Goal: Task Accomplishment & Management: Complete application form

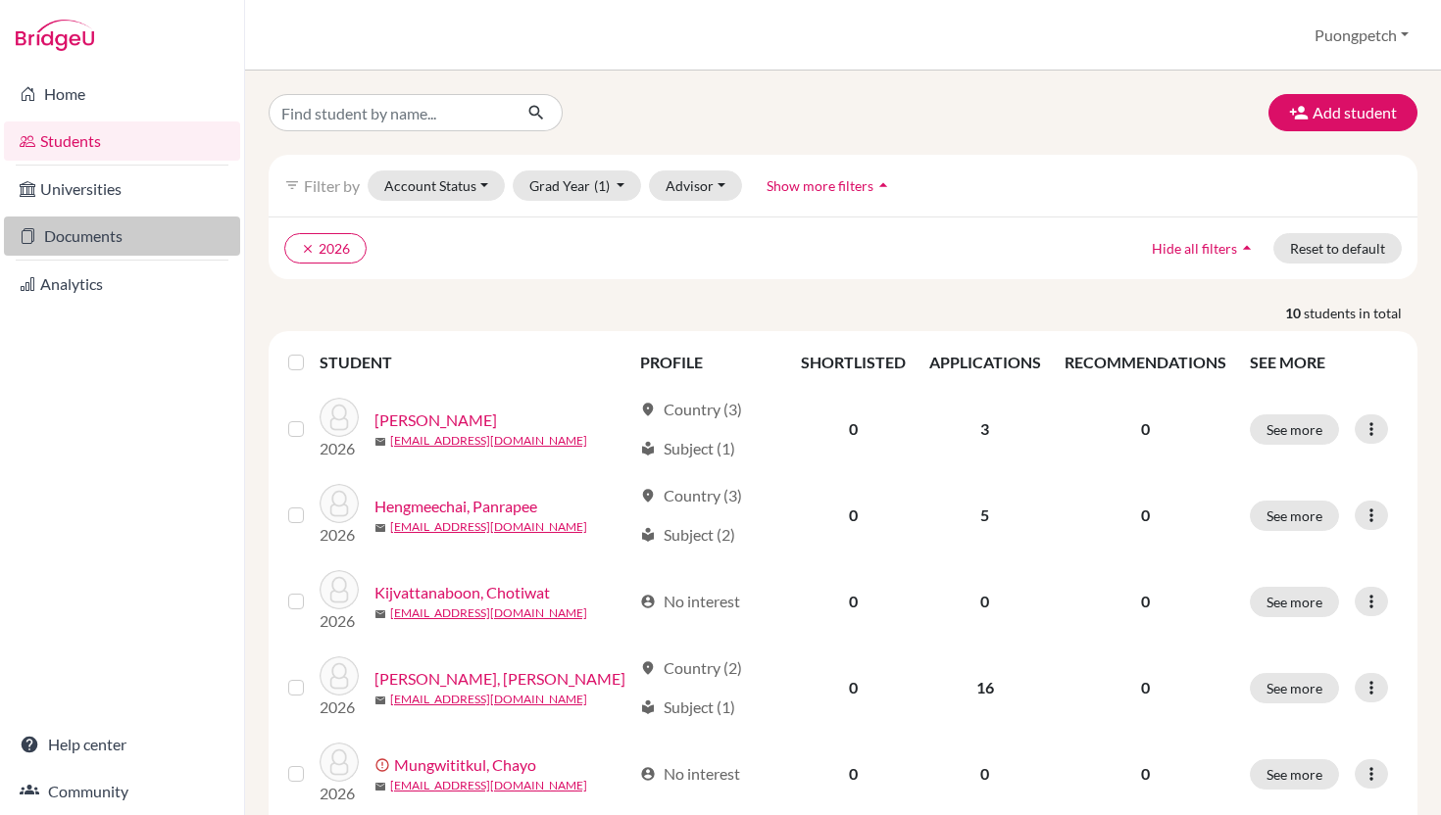
click at [96, 240] on link "Documents" at bounding box center [122, 236] width 236 height 39
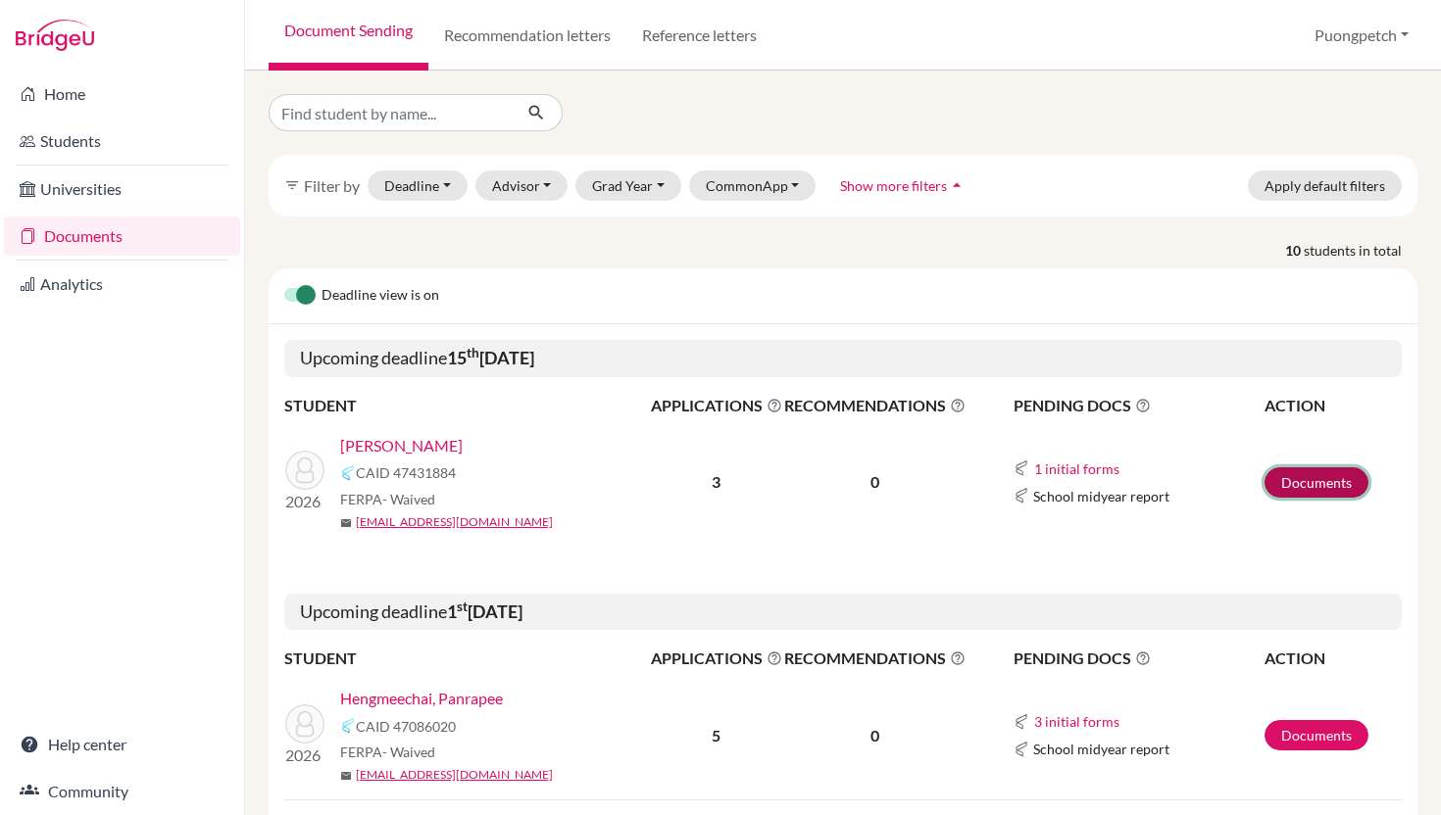
click at [1281, 487] on link "Documents" at bounding box center [1316, 482] width 104 height 30
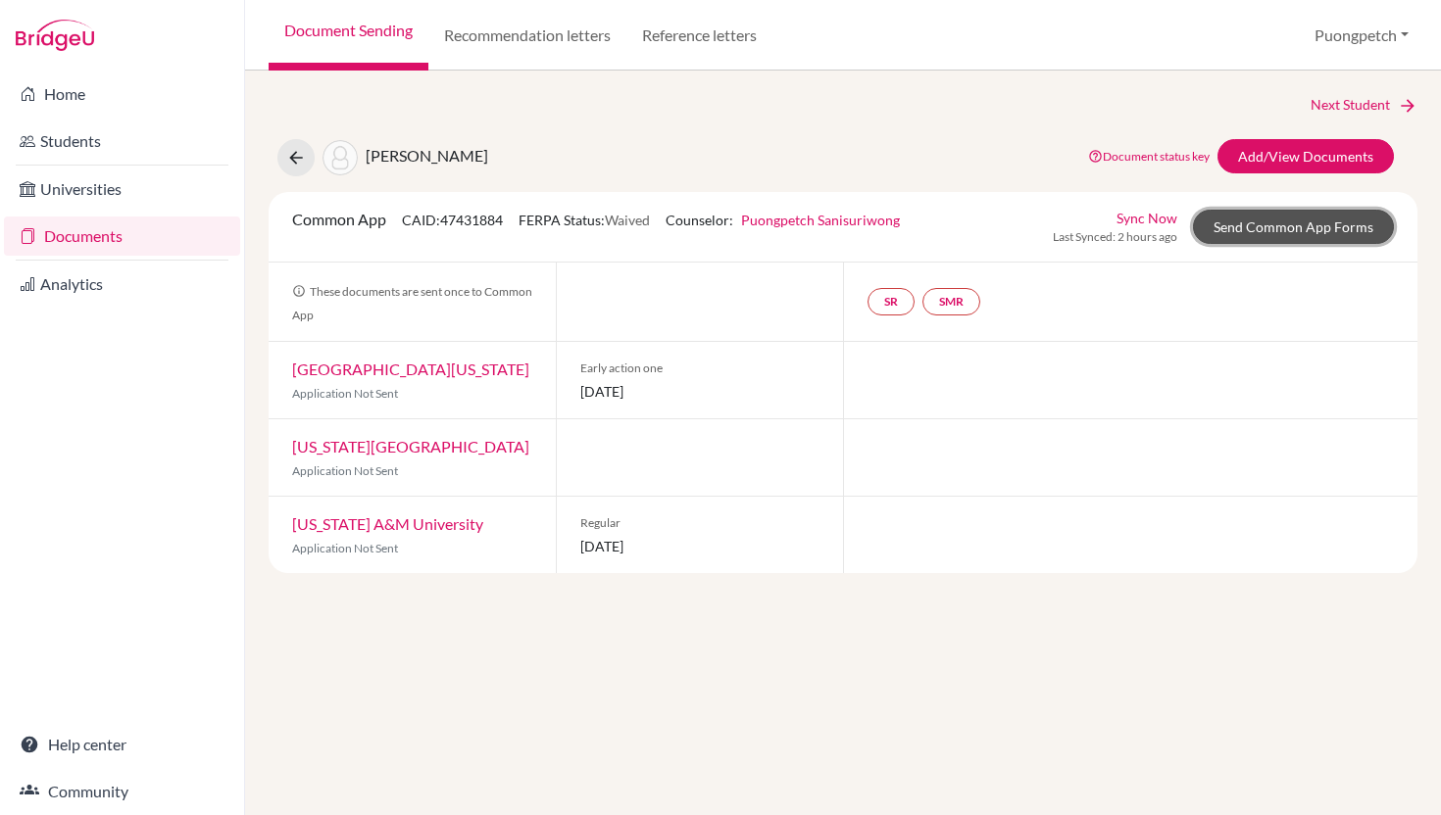
click at [1243, 231] on link "Send Common App Forms" at bounding box center [1293, 227] width 201 height 34
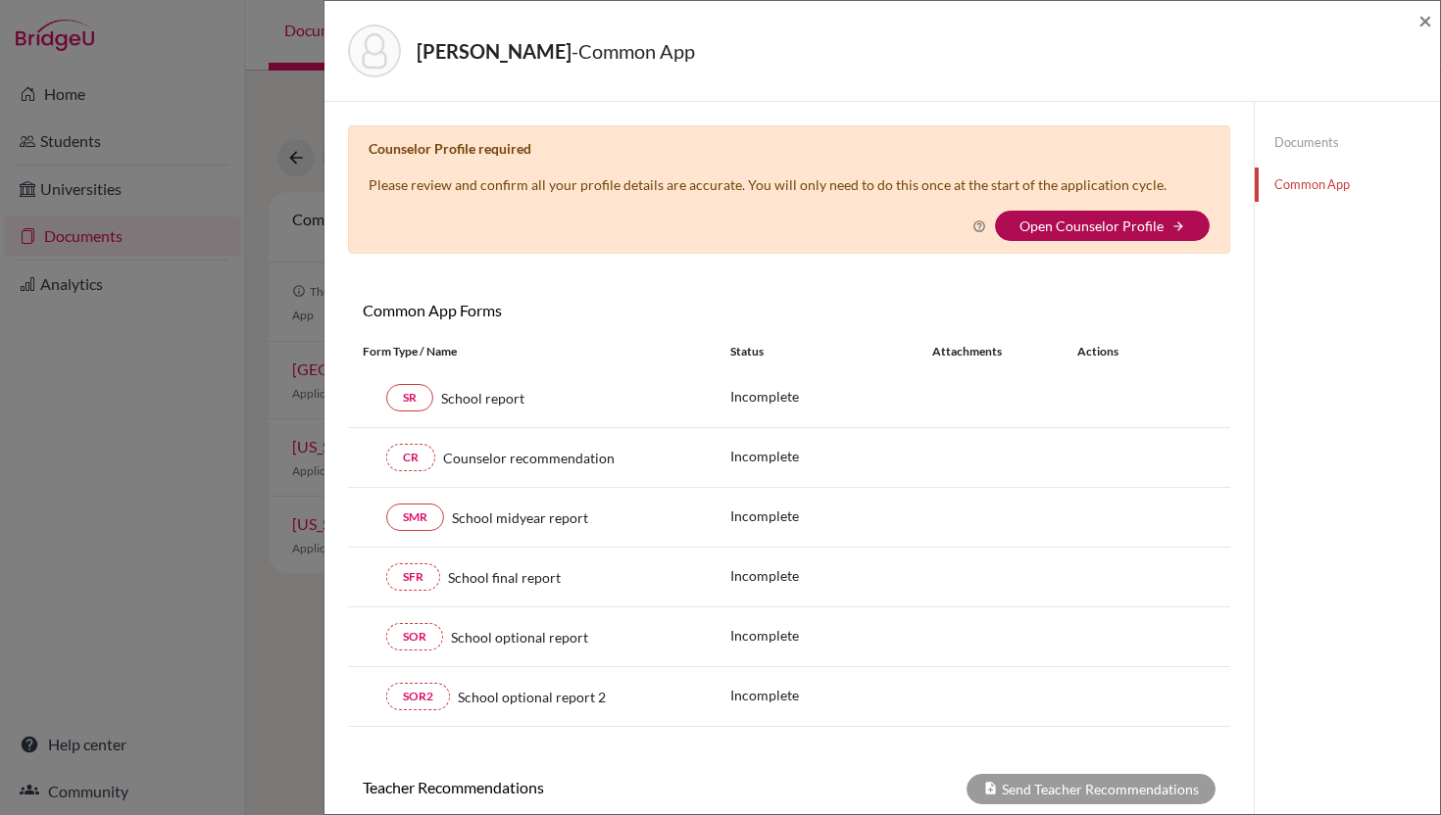
click at [1135, 233] on link "Open Counselor Profile" at bounding box center [1091, 226] width 144 height 17
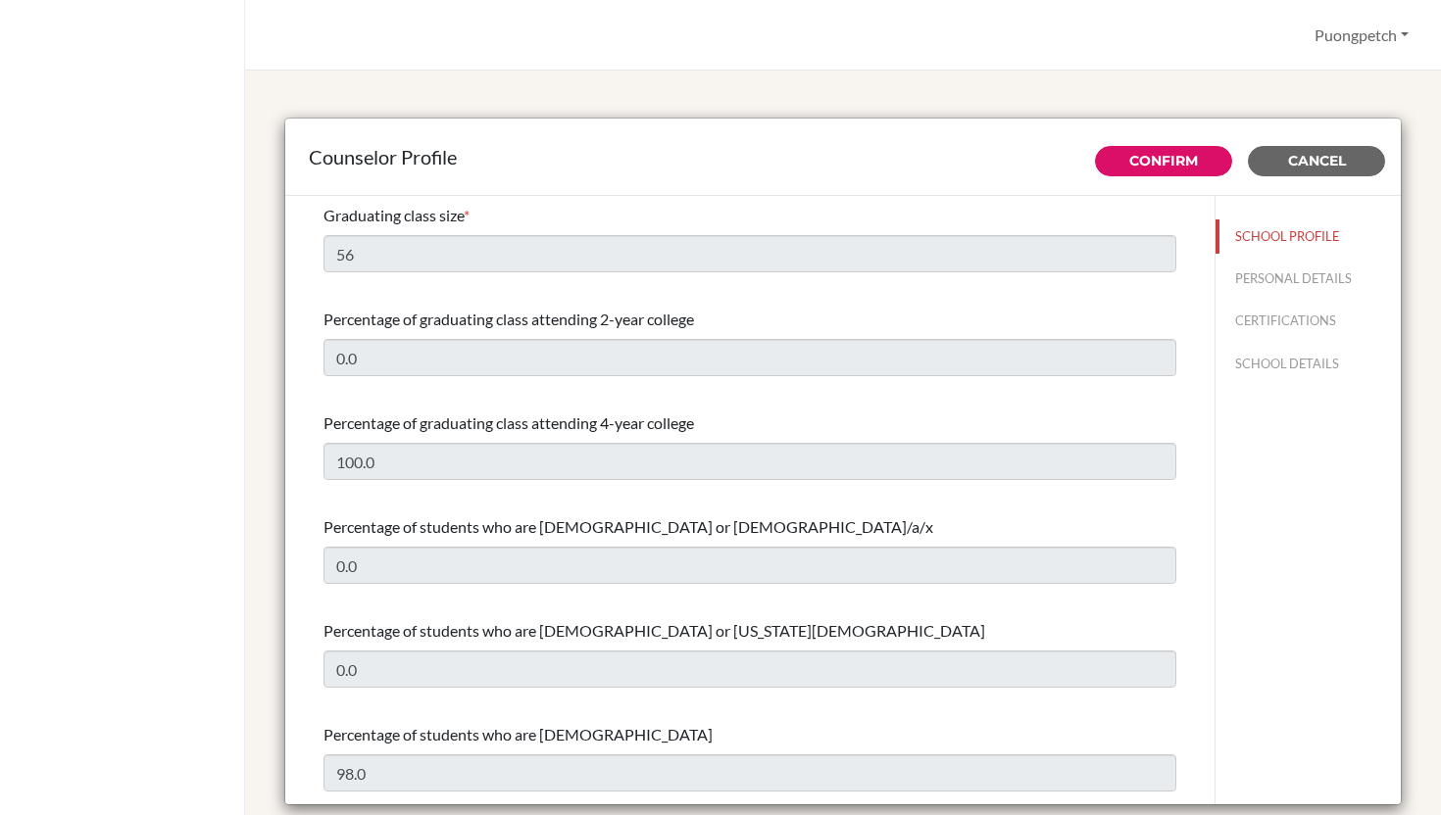
select select "1"
select select "314062"
click at [1273, 272] on button "PERSONAL DETAILS" at bounding box center [1307, 279] width 185 height 34
type input "Puongpetch"
type input "Sanisuriwong"
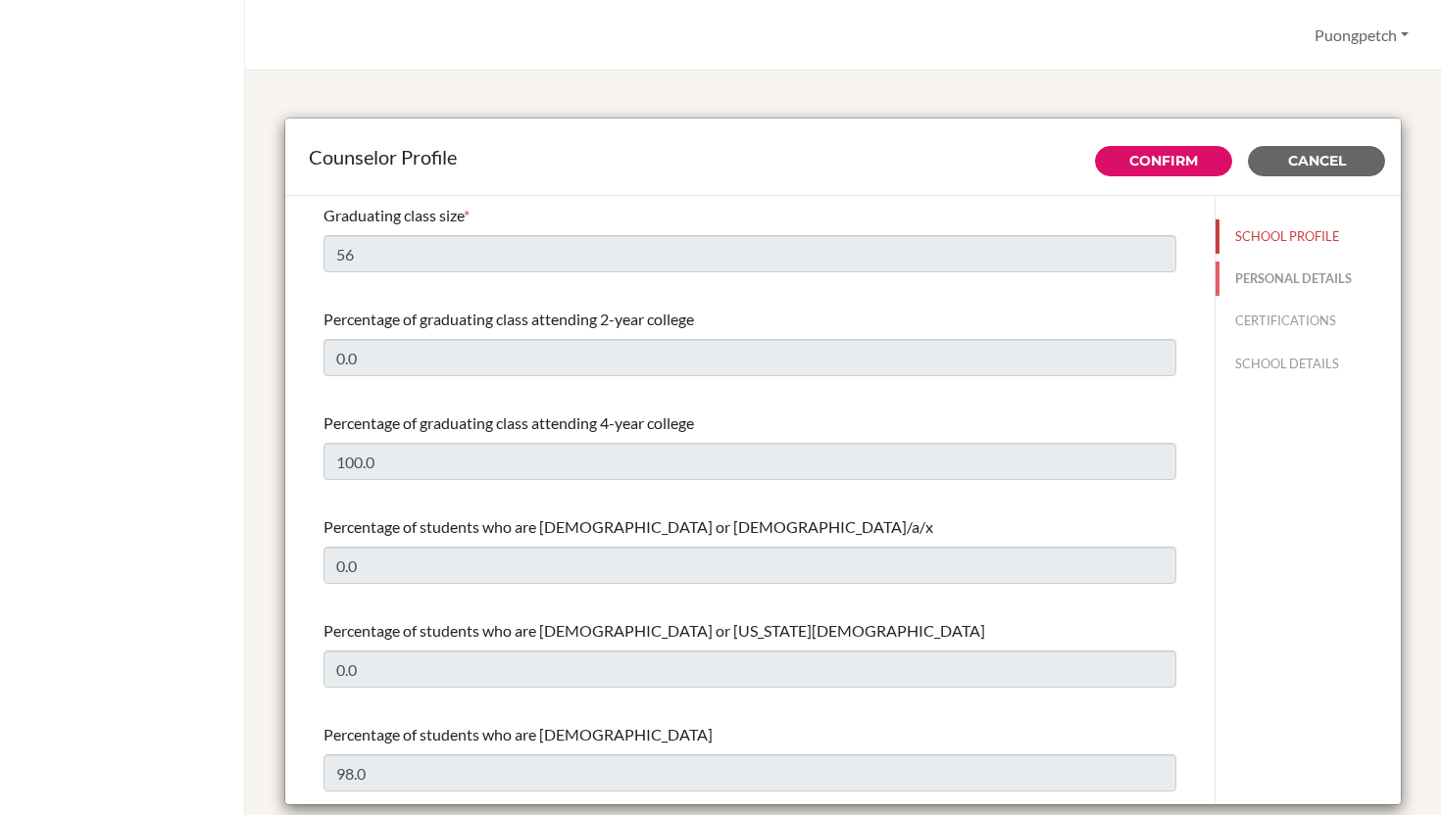
type input "Advisor"
type input "66.0890447939"
type input "[DOMAIN_NAME][EMAIL_ADDRESS][DOMAIN_NAME]"
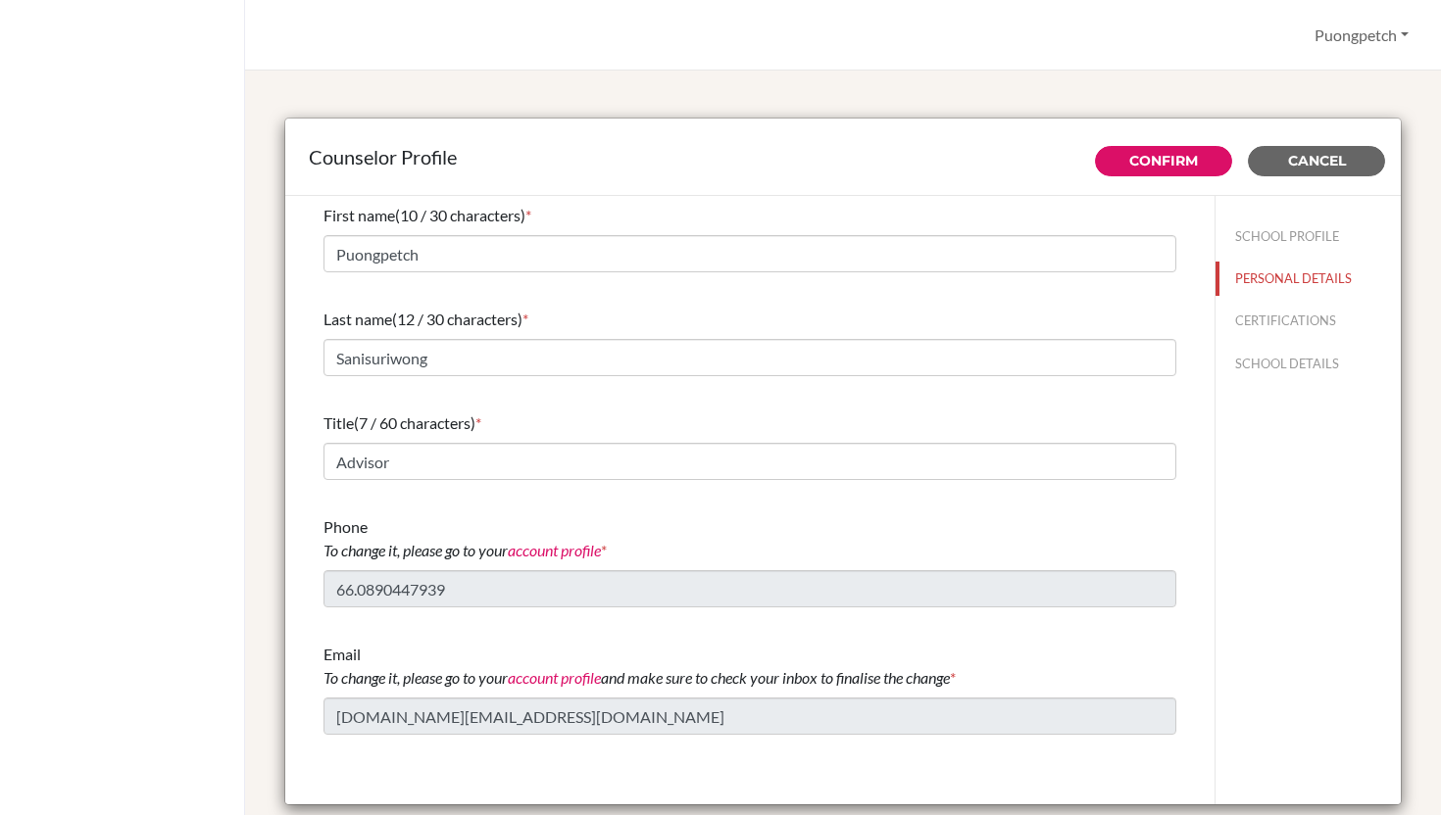
click at [515, 481] on div "Title (7 / 60 characters) * Advisor" at bounding box center [749, 446] width 853 height 84
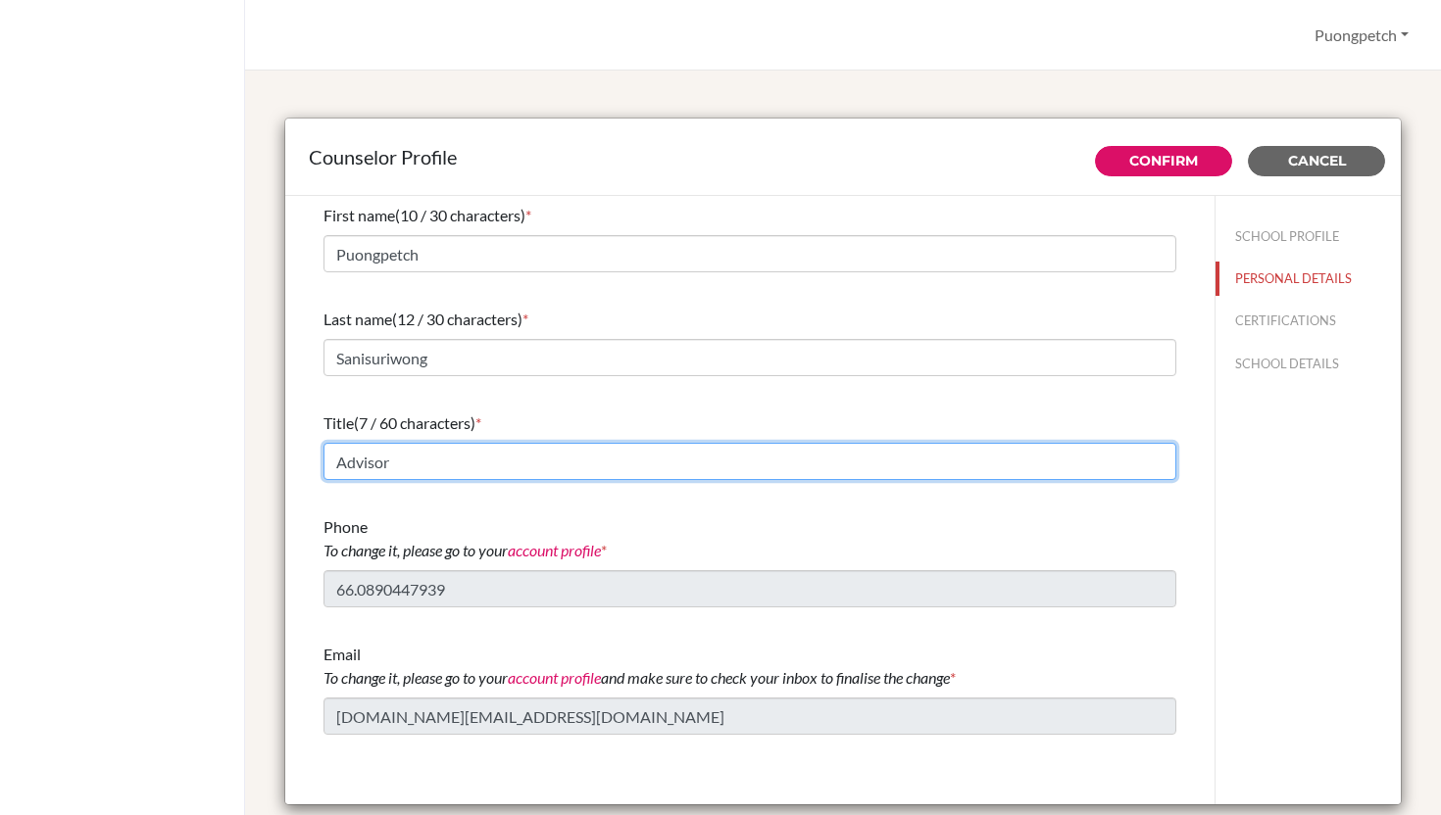
click at [515, 472] on input "Advisor" at bounding box center [749, 461] width 853 height 37
click at [433, 463] on input "University COunselor" at bounding box center [749, 461] width 853 height 37
click at [491, 462] on input "University Counselor" at bounding box center [749, 461] width 853 height 37
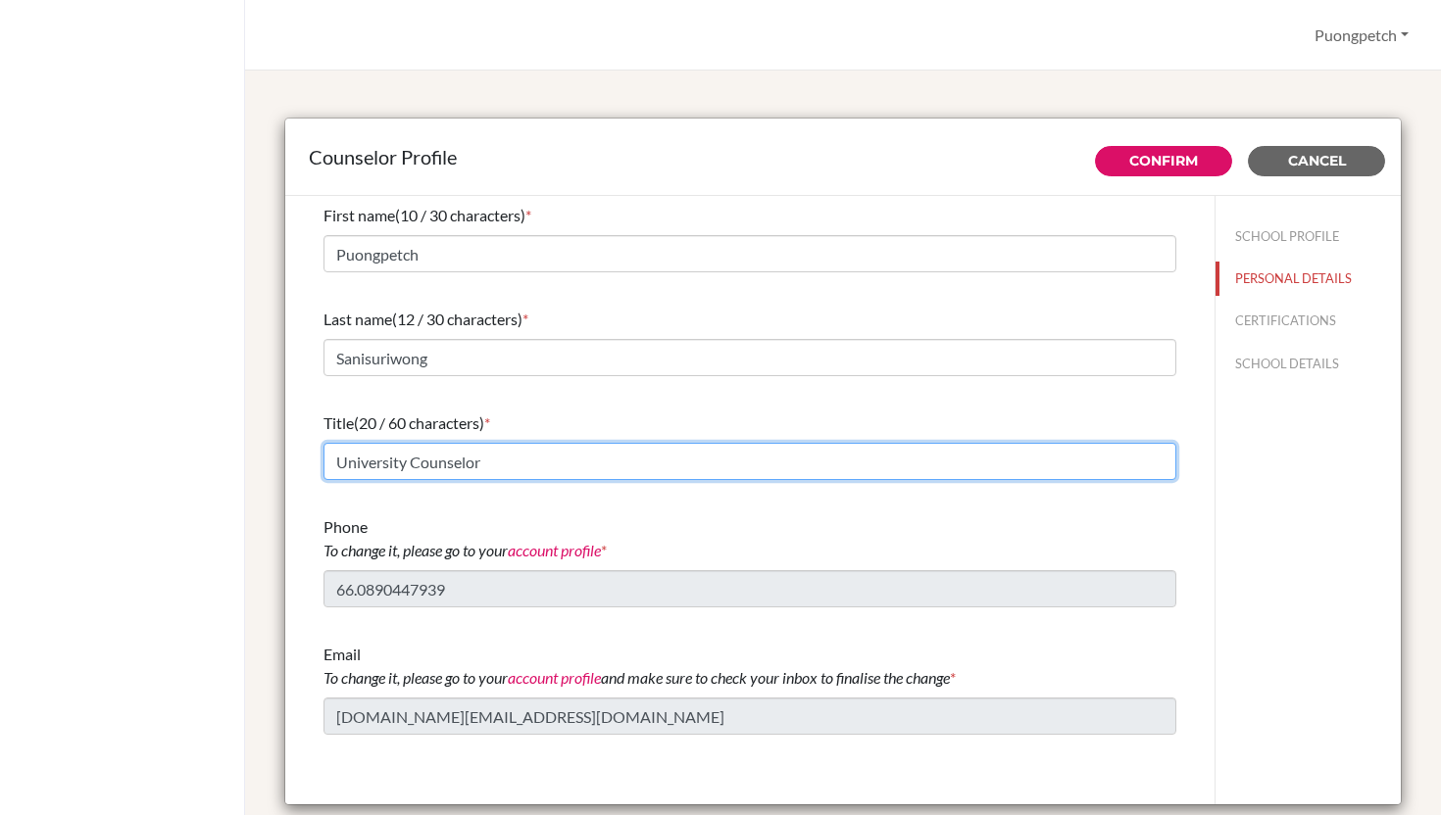
type input "University Counselor"
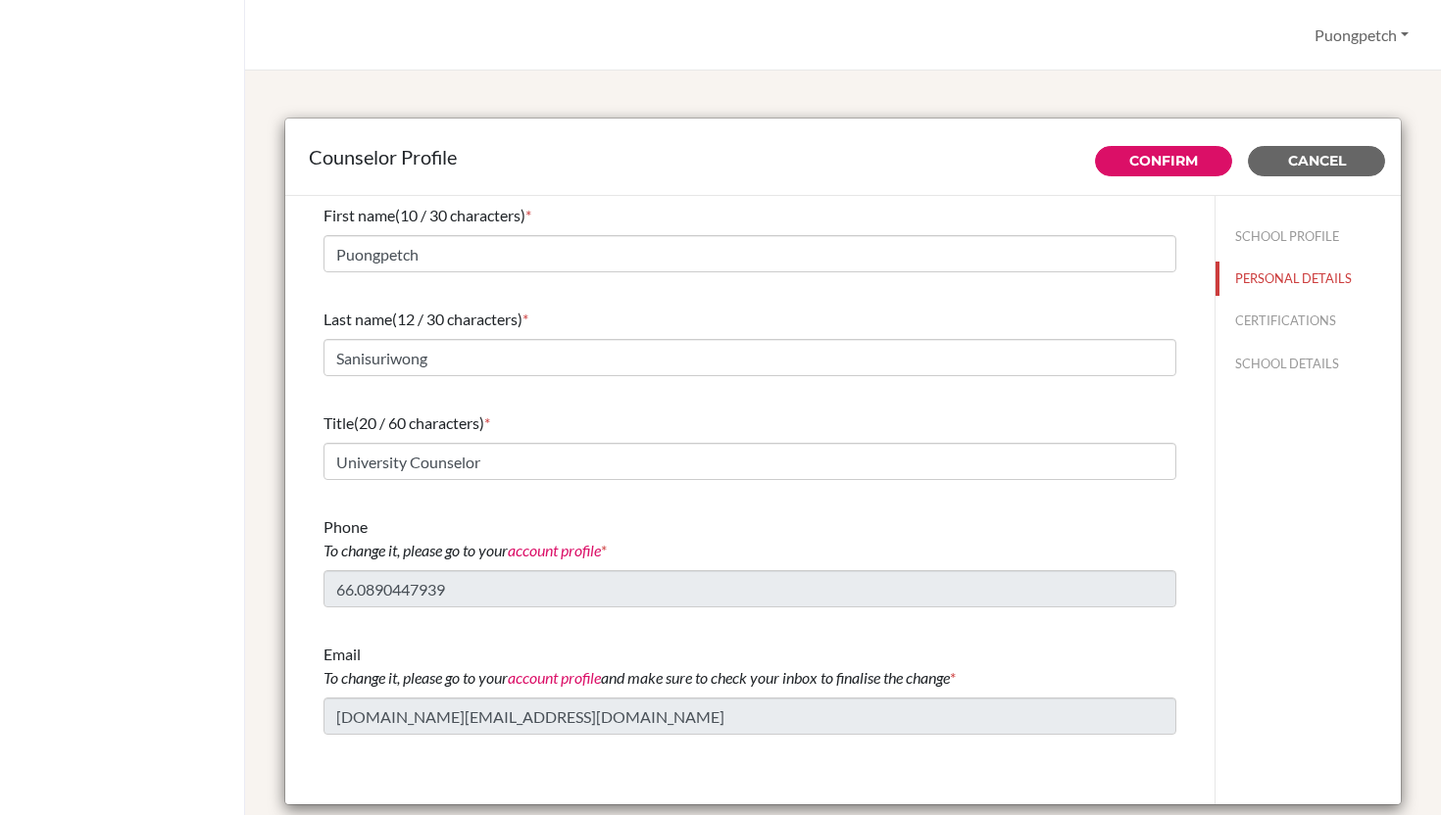
click at [536, 511] on div "Phone To change it, please go to your account profile * 66.0890447939" at bounding box center [749, 562] width 853 height 108
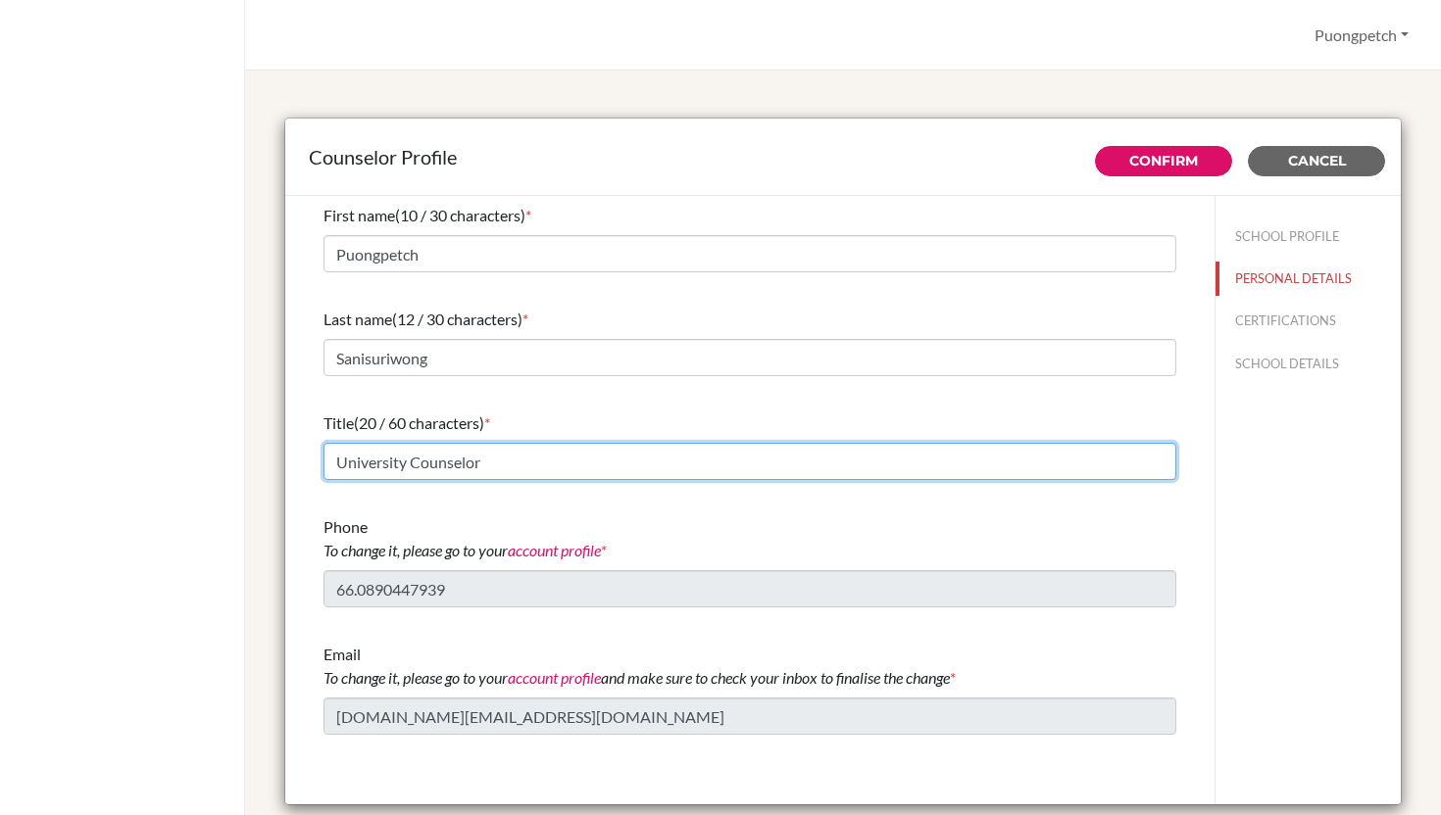
click at [499, 465] on input "University Counselor" at bounding box center [749, 461] width 853 height 37
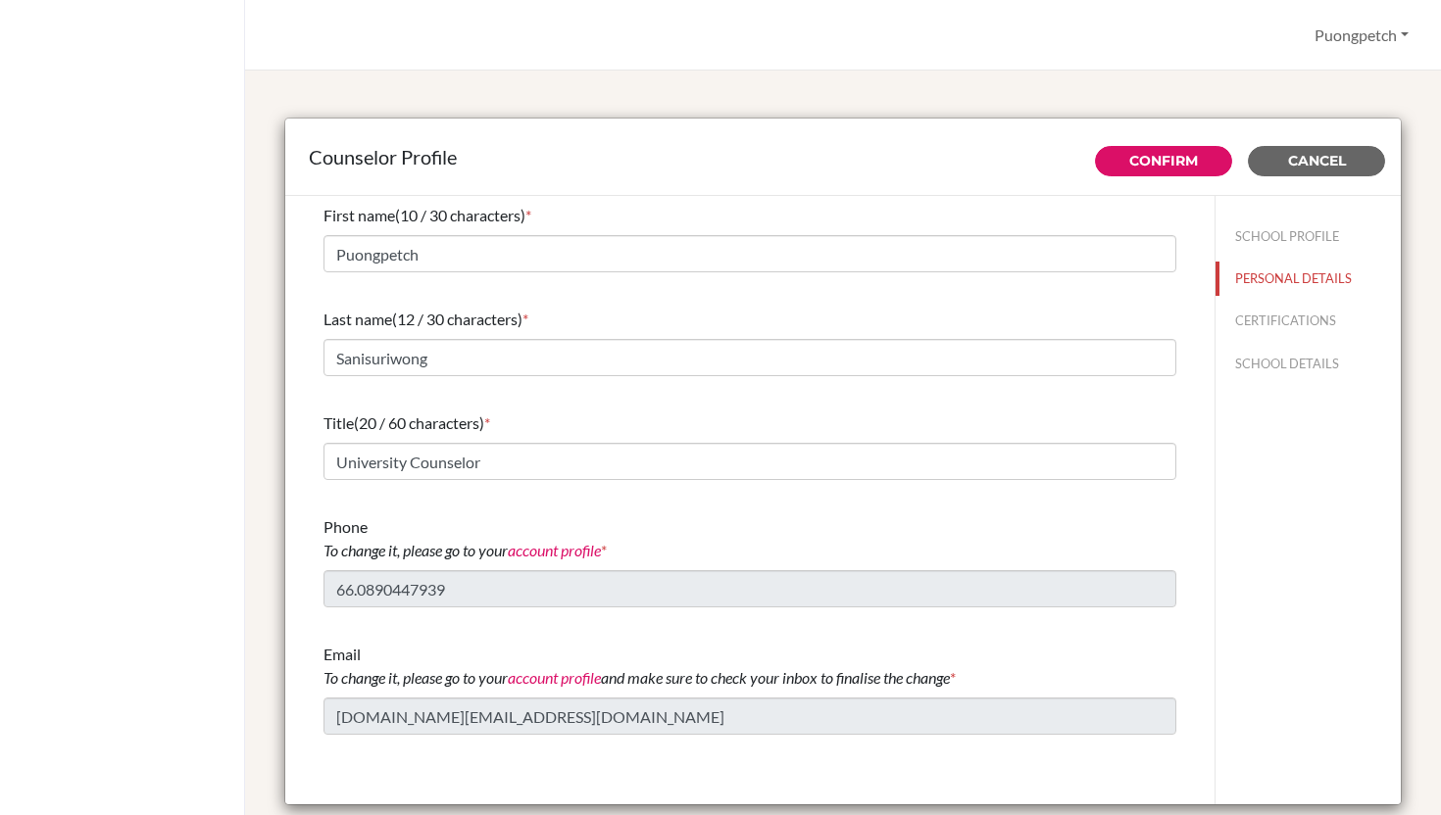
click at [572, 517] on div "Phone To change it, please go to your account profile *" at bounding box center [749, 538] width 853 height 47
click at [1164, 160] on link "Confirm" at bounding box center [1163, 161] width 69 height 18
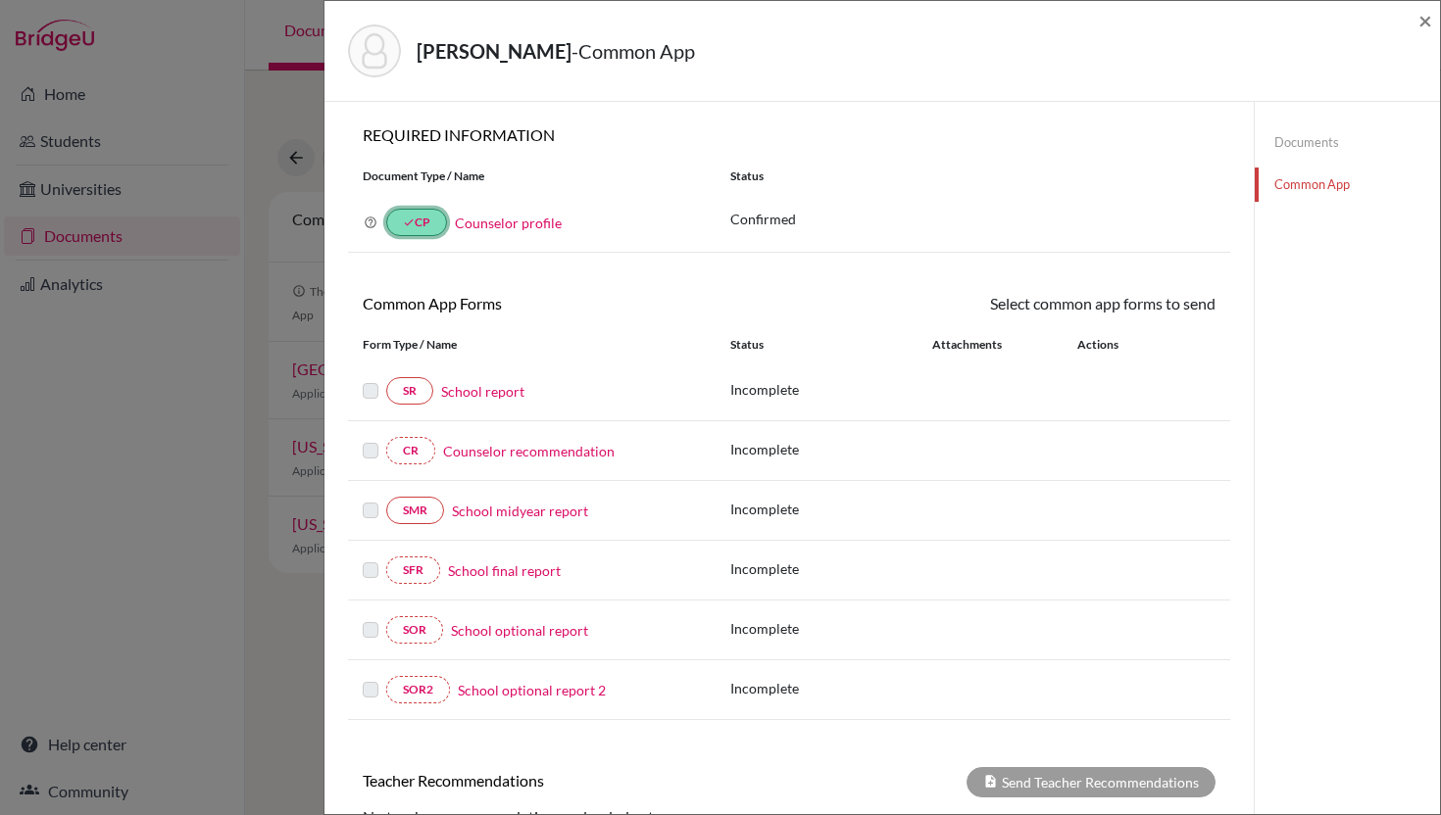
click at [411, 219] on icon "done" at bounding box center [409, 223] width 12 height 12
click at [513, 224] on link "Counselor profile" at bounding box center [508, 223] width 107 height 17
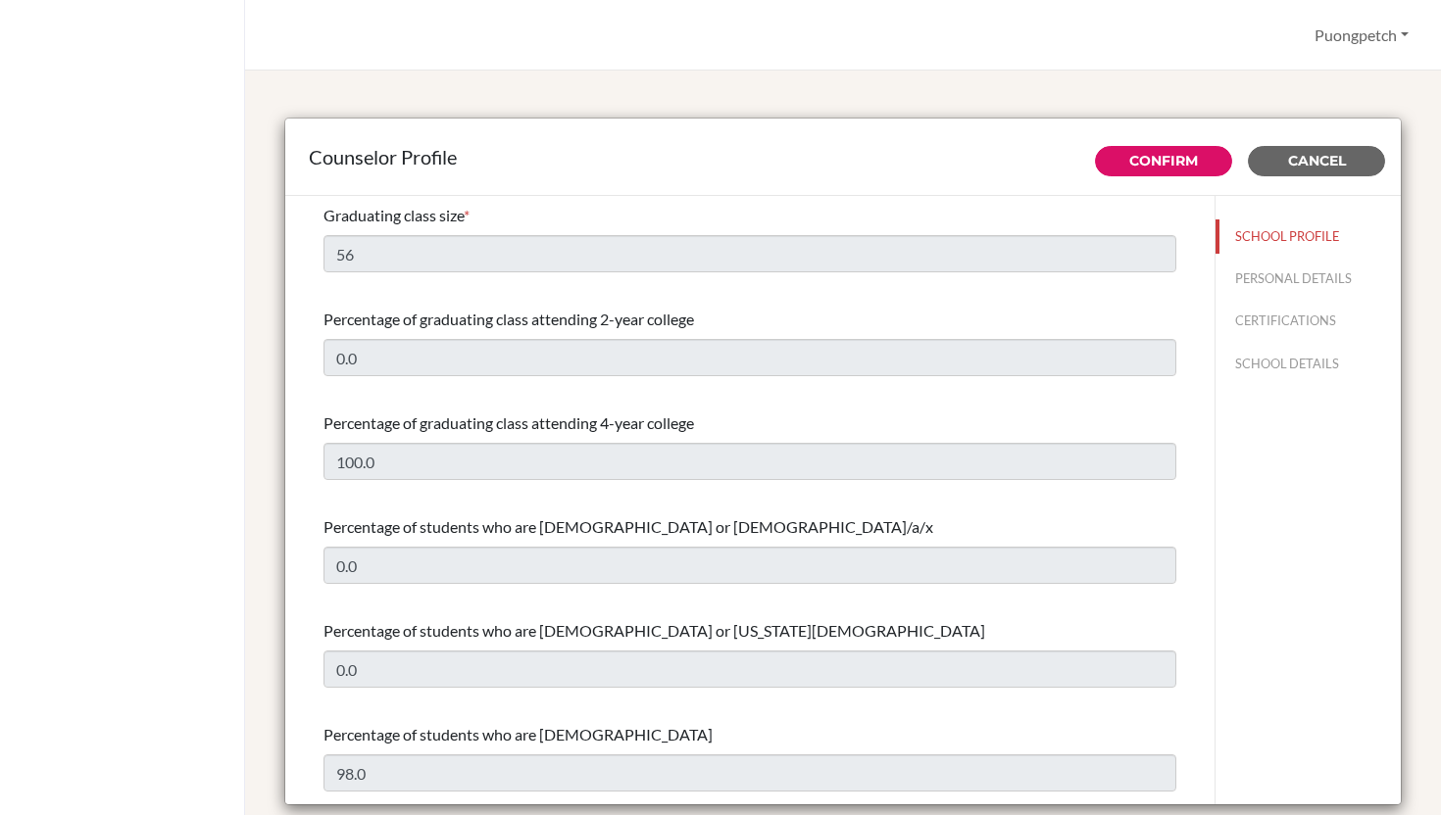
select select "1"
select select "314062"
click at [1254, 242] on button "SCHOOL PROFILE" at bounding box center [1307, 237] width 185 height 34
click at [743, 199] on div "Graduating class size * 56" at bounding box center [749, 238] width 853 height 84
click at [1234, 90] on div "Counselor Profile Confirm Cancel Graduating class size * 56 Percentage of gradu…" at bounding box center [843, 443] width 1196 height 745
